Goal: Task Accomplishment & Management: Use online tool/utility

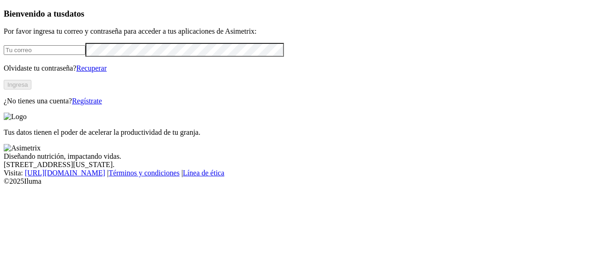
click at [28, 55] on input "email" at bounding box center [45, 50] width 82 height 10
type input "juliana.vidal@finca.co"
click at [31, 90] on button "Ingresa" at bounding box center [18, 85] width 28 height 10
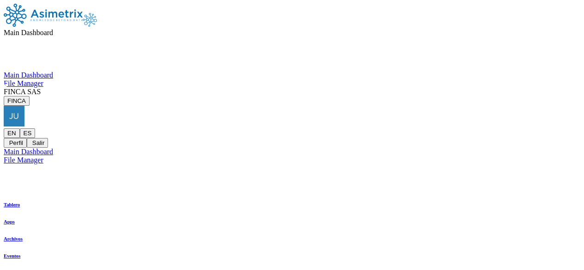
click at [448, 197] on div at bounding box center [292, 197] width 577 height 0
